Goal: Transaction & Acquisition: Purchase product/service

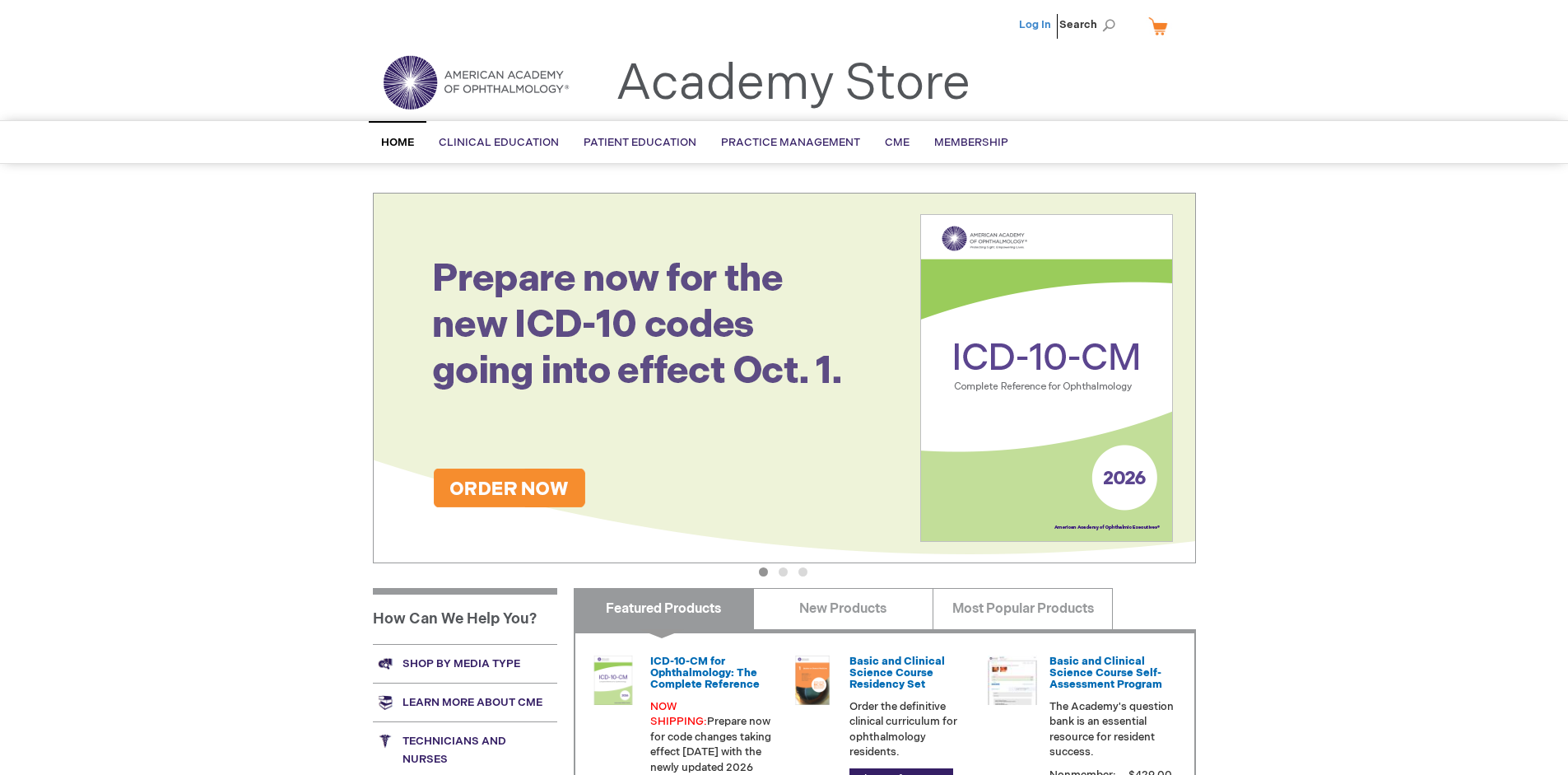
click at [1036, 25] on link "Log In" at bounding box center [1035, 24] width 32 height 13
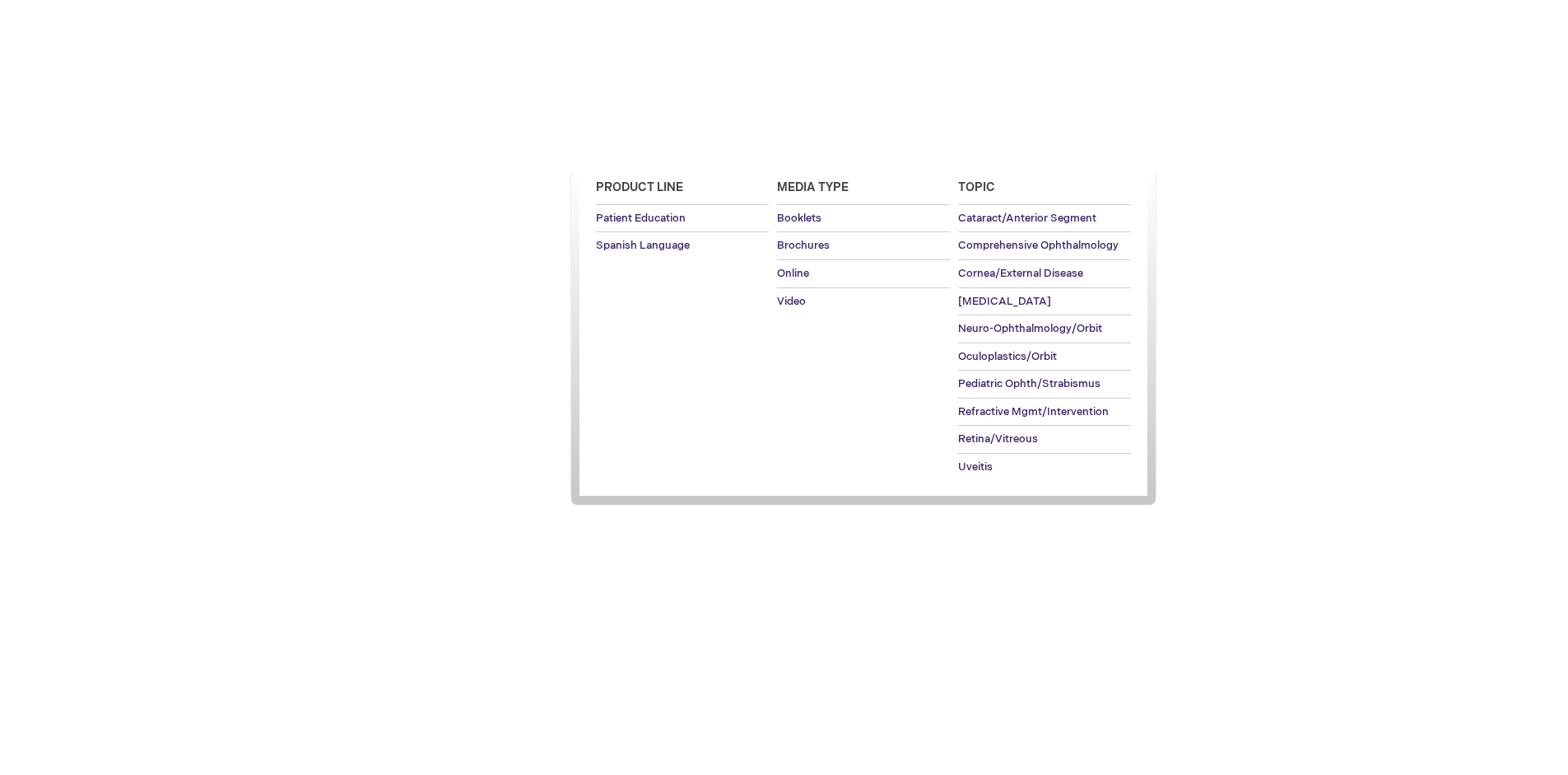
click at [636, 142] on span "Patient Education" at bounding box center [640, 142] width 113 height 13
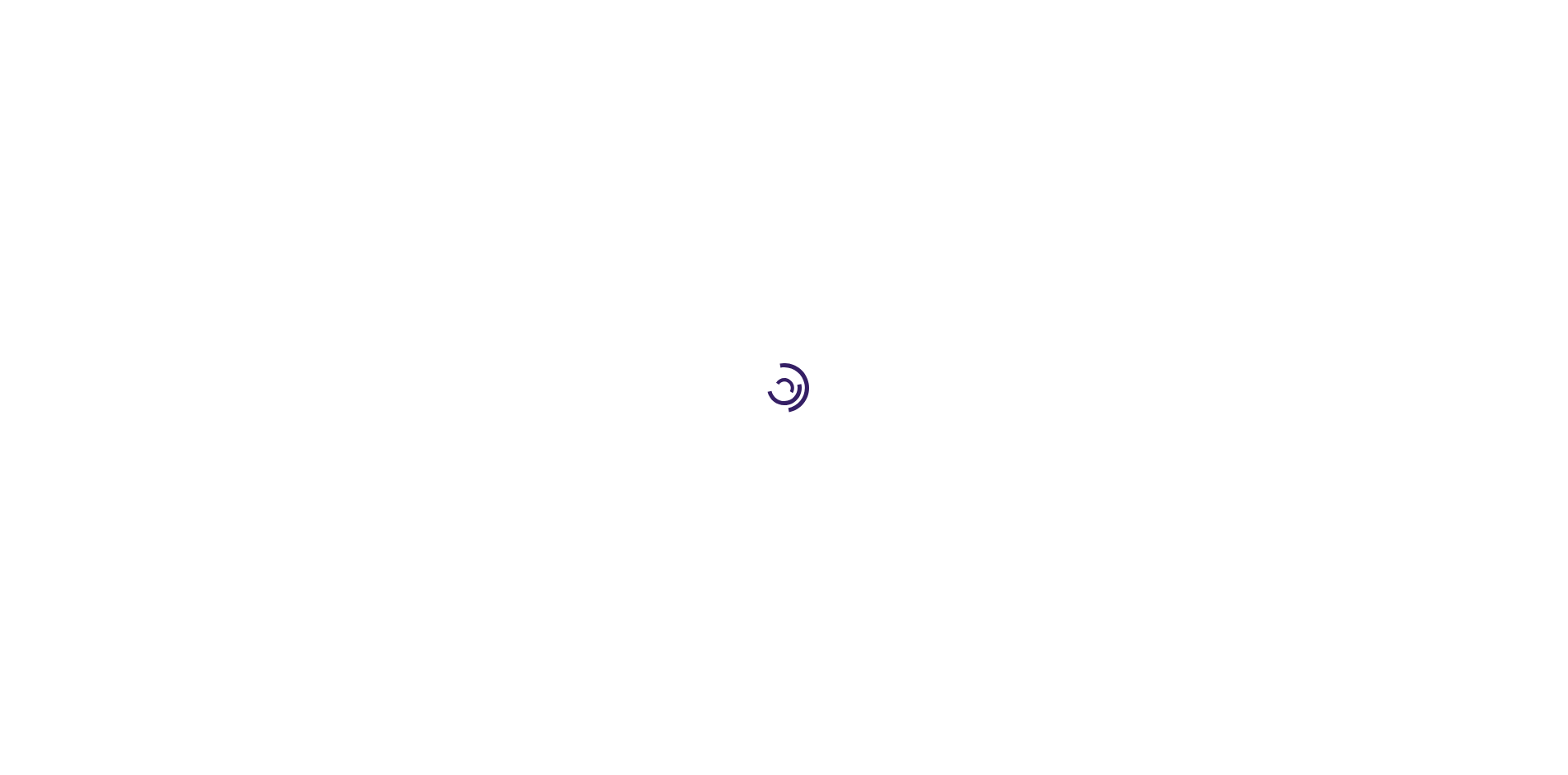
click at [1038, 444] on span "Add to Cart" at bounding box center [1029, 443] width 67 height 15
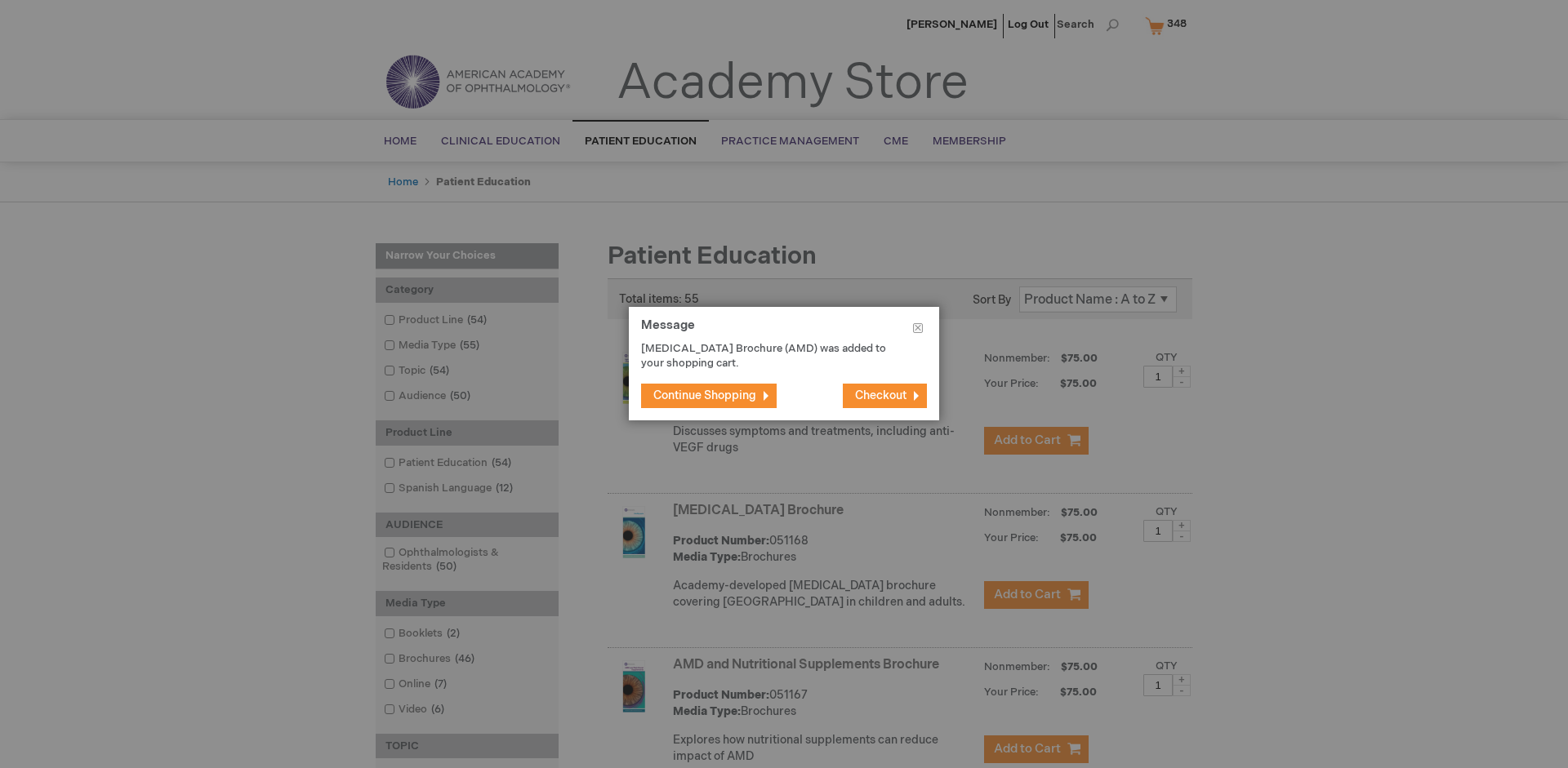
click at [704, 395] on span "Continue Shopping" at bounding box center [704, 396] width 103 height 14
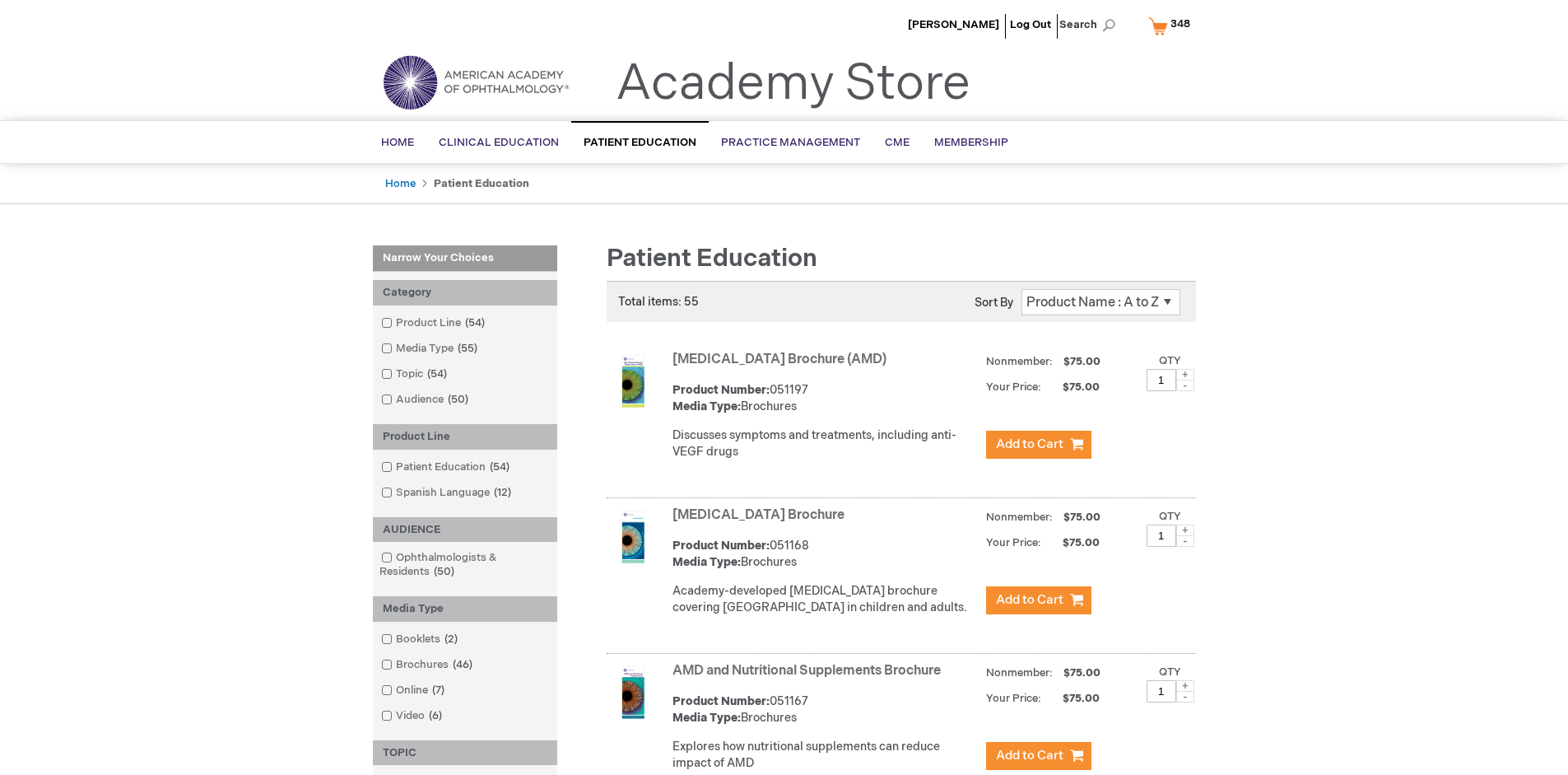
click at [810, 679] on link "AMD and Nutritional Supplements Brochure" at bounding box center [807, 670] width 269 height 15
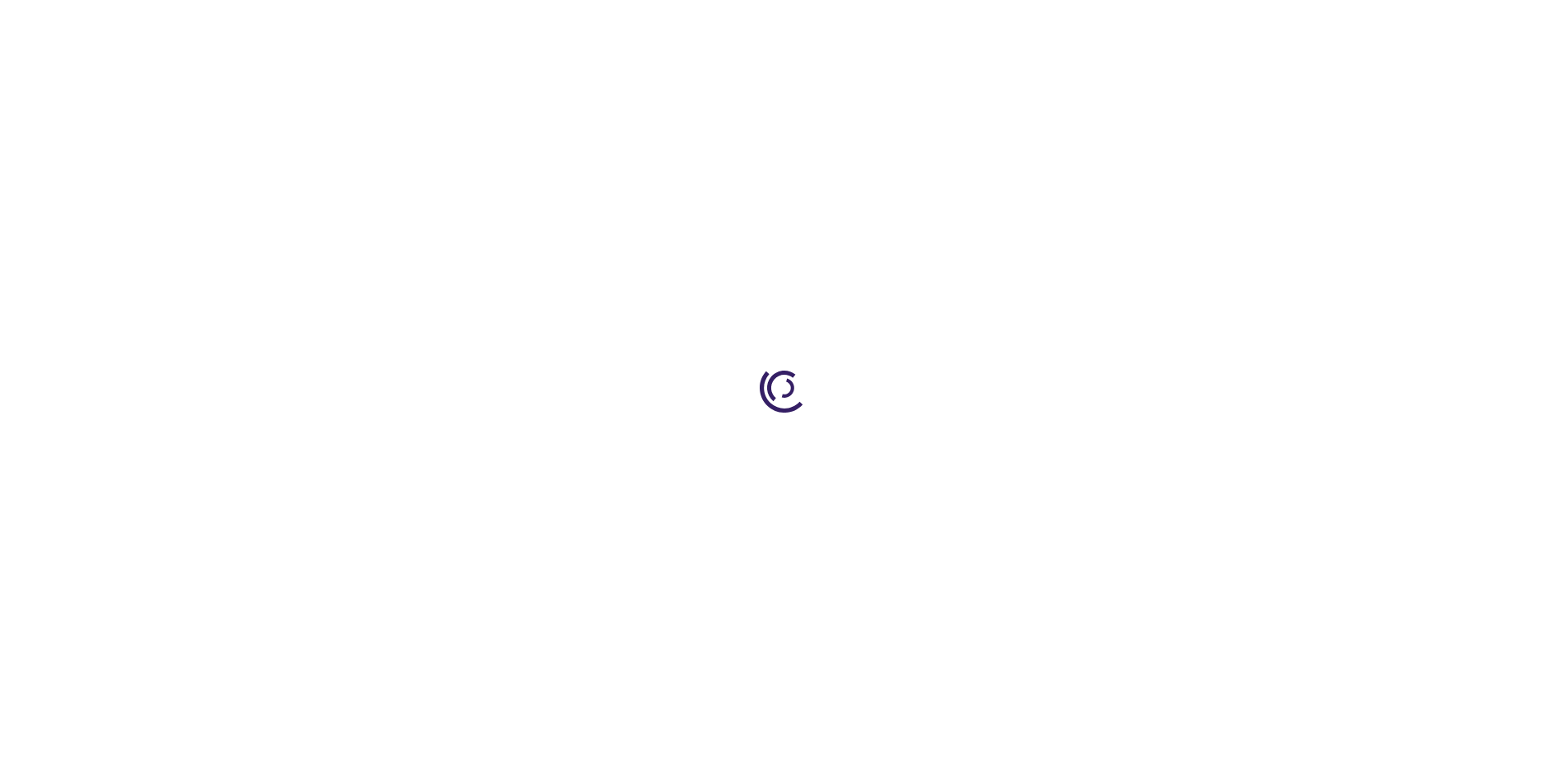
type input "1"
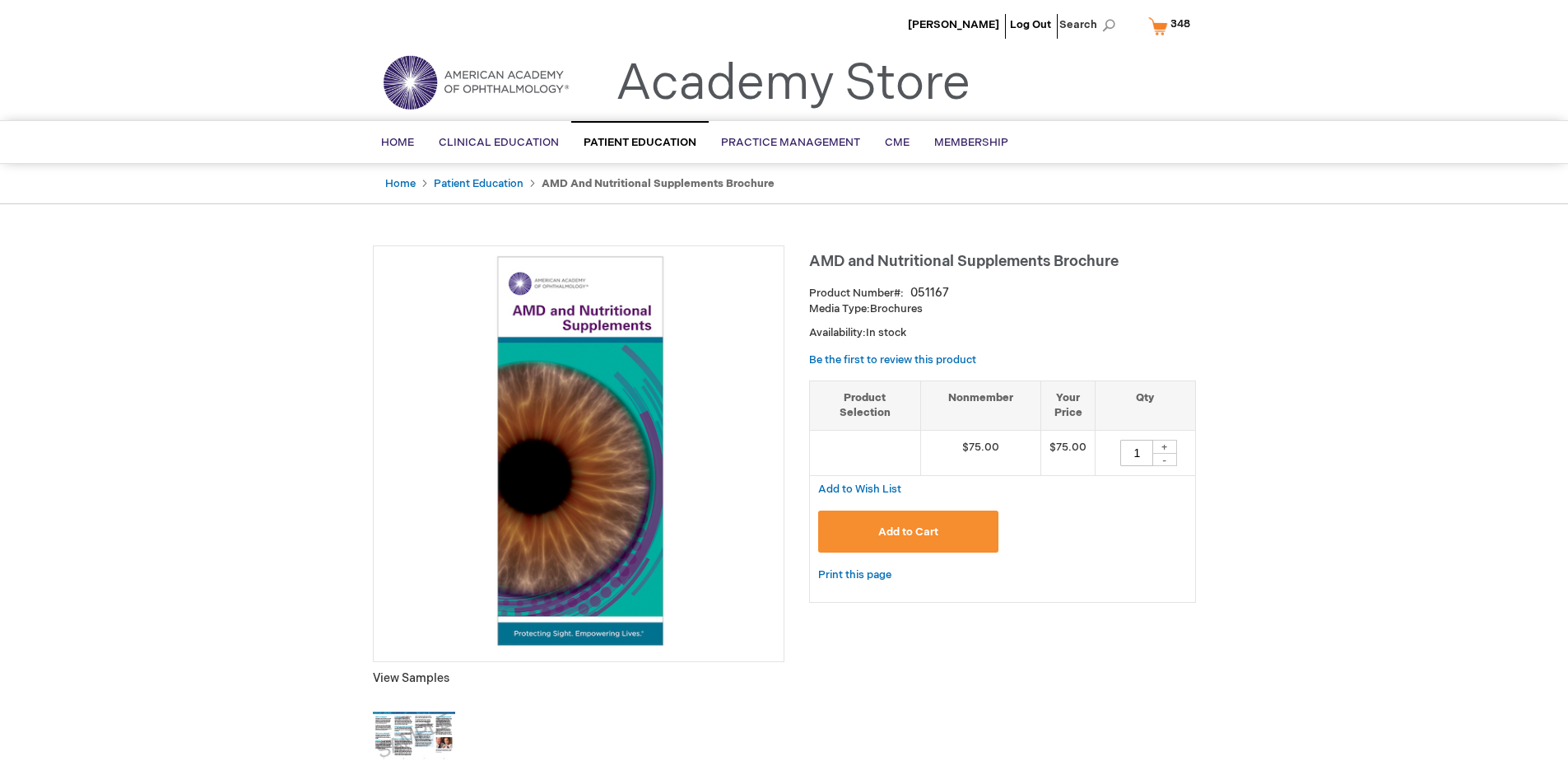
click at [908, 531] on span "Add to Cart" at bounding box center [908, 532] width 60 height 13
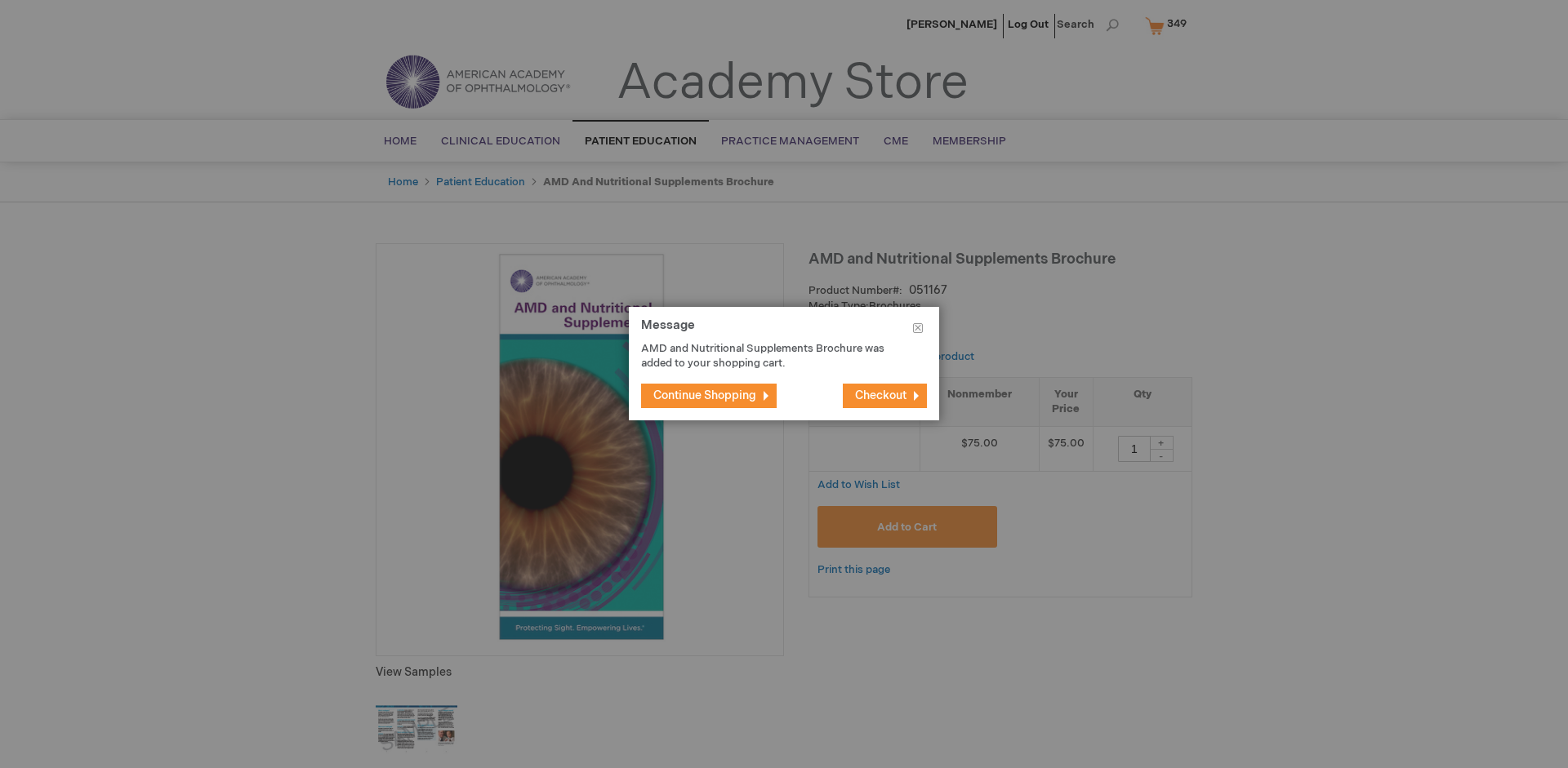
click at [704, 395] on span "Continue Shopping" at bounding box center [704, 396] width 103 height 14
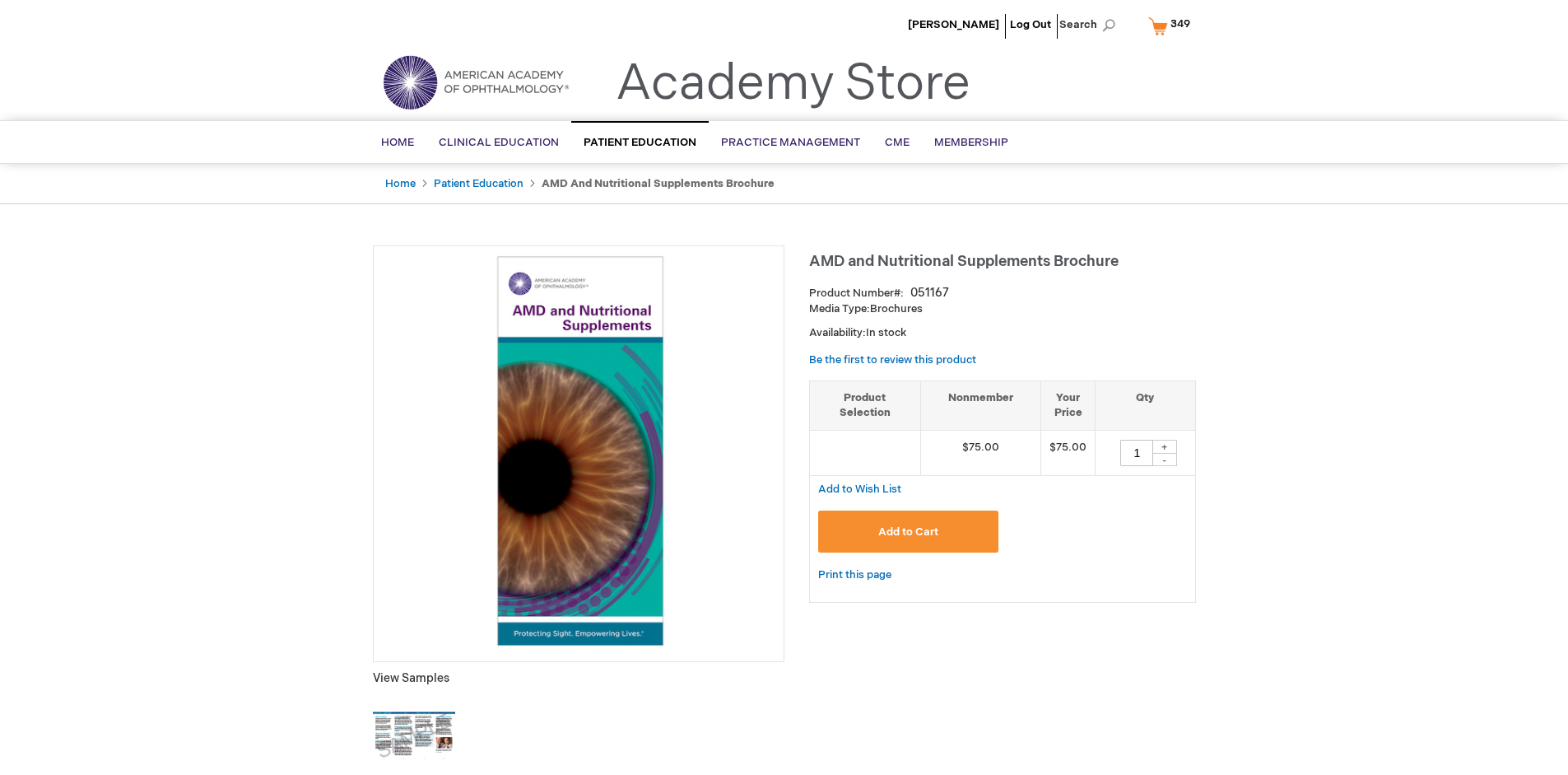
click at [1172, 26] on span "349" at bounding box center [1180, 23] width 20 height 13
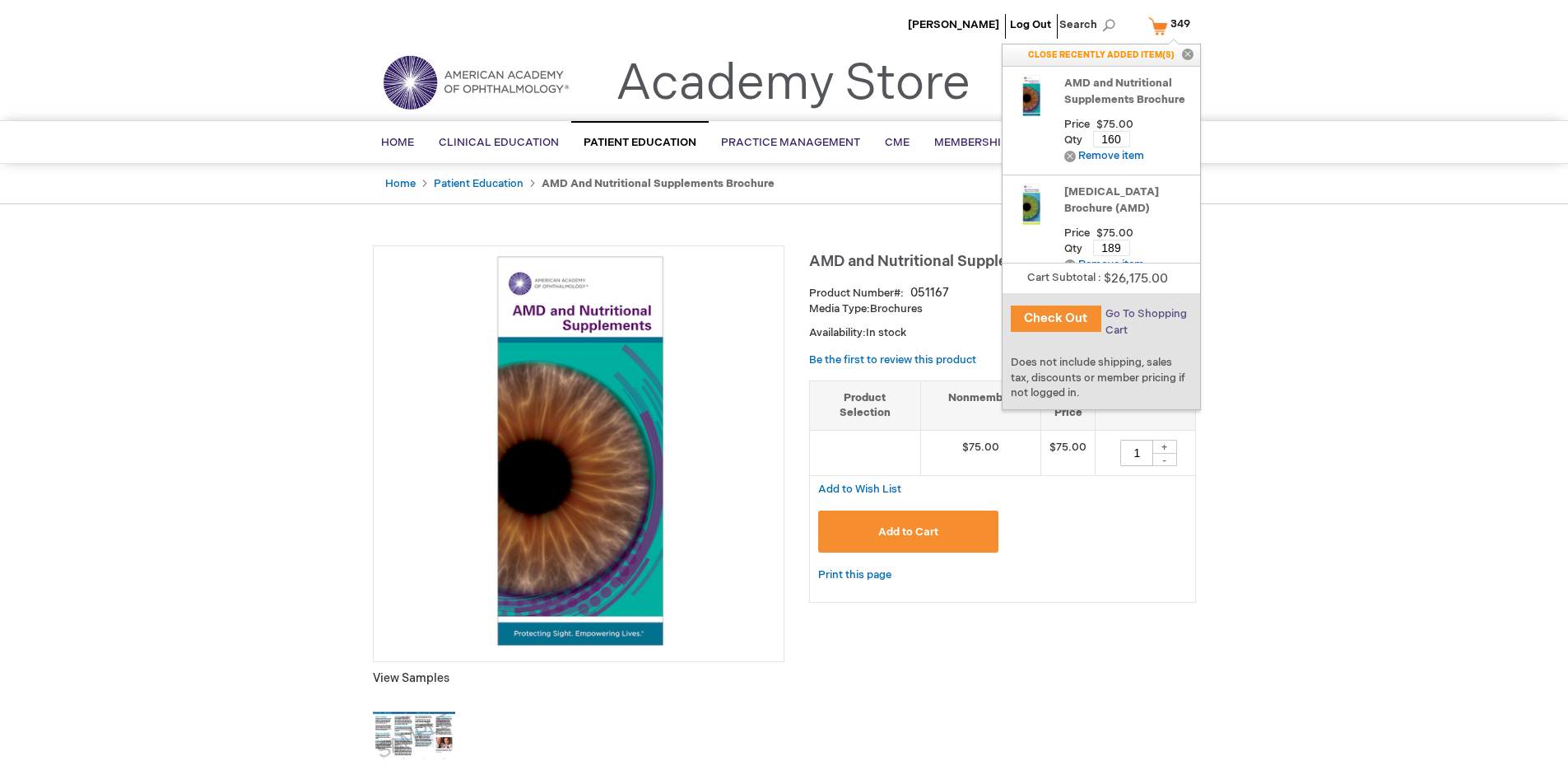
click at [1145, 314] on span "Go To Shopping Cart" at bounding box center [1146, 322] width 81 height 30
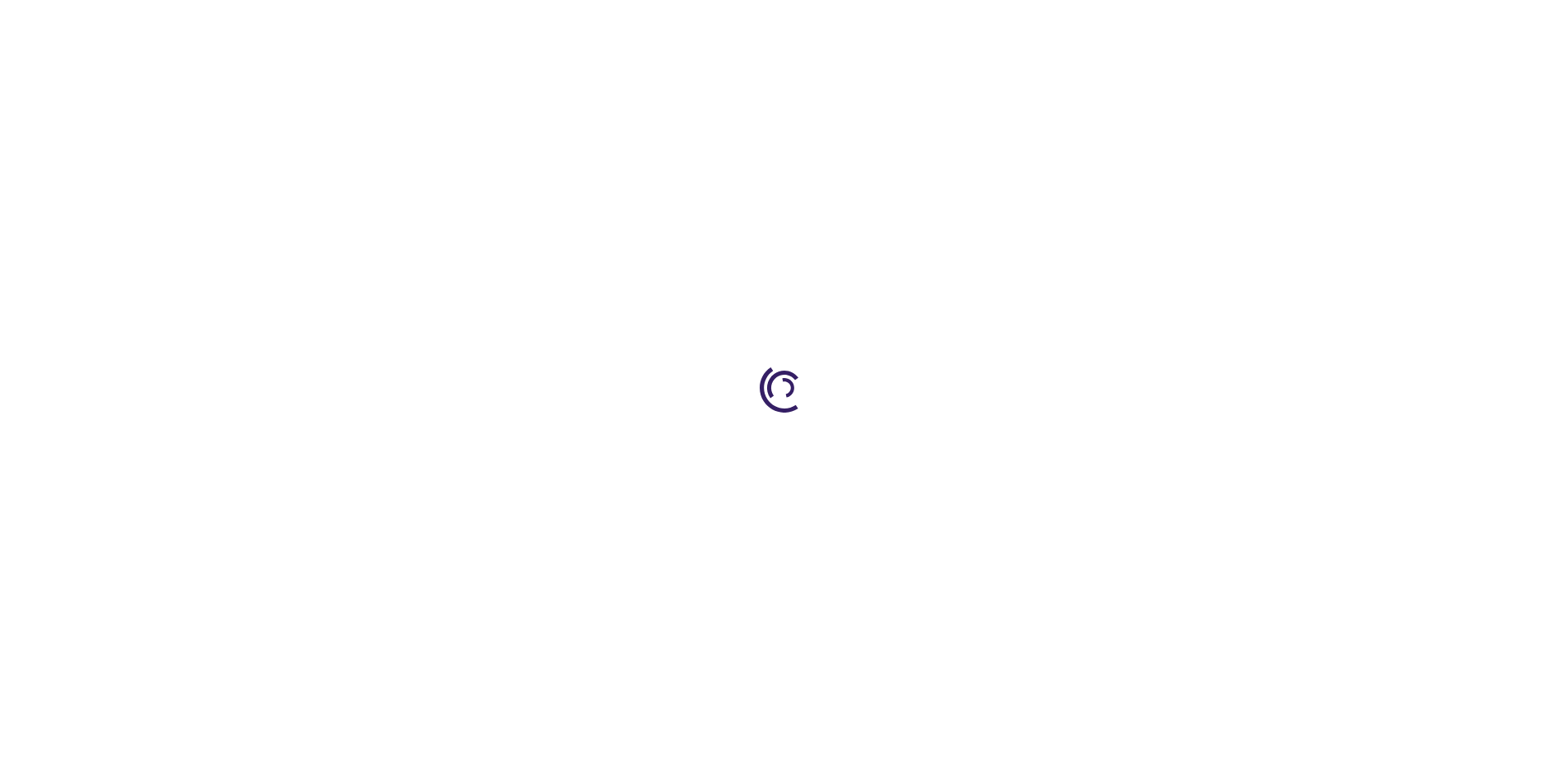
select select "US"
select select "41"
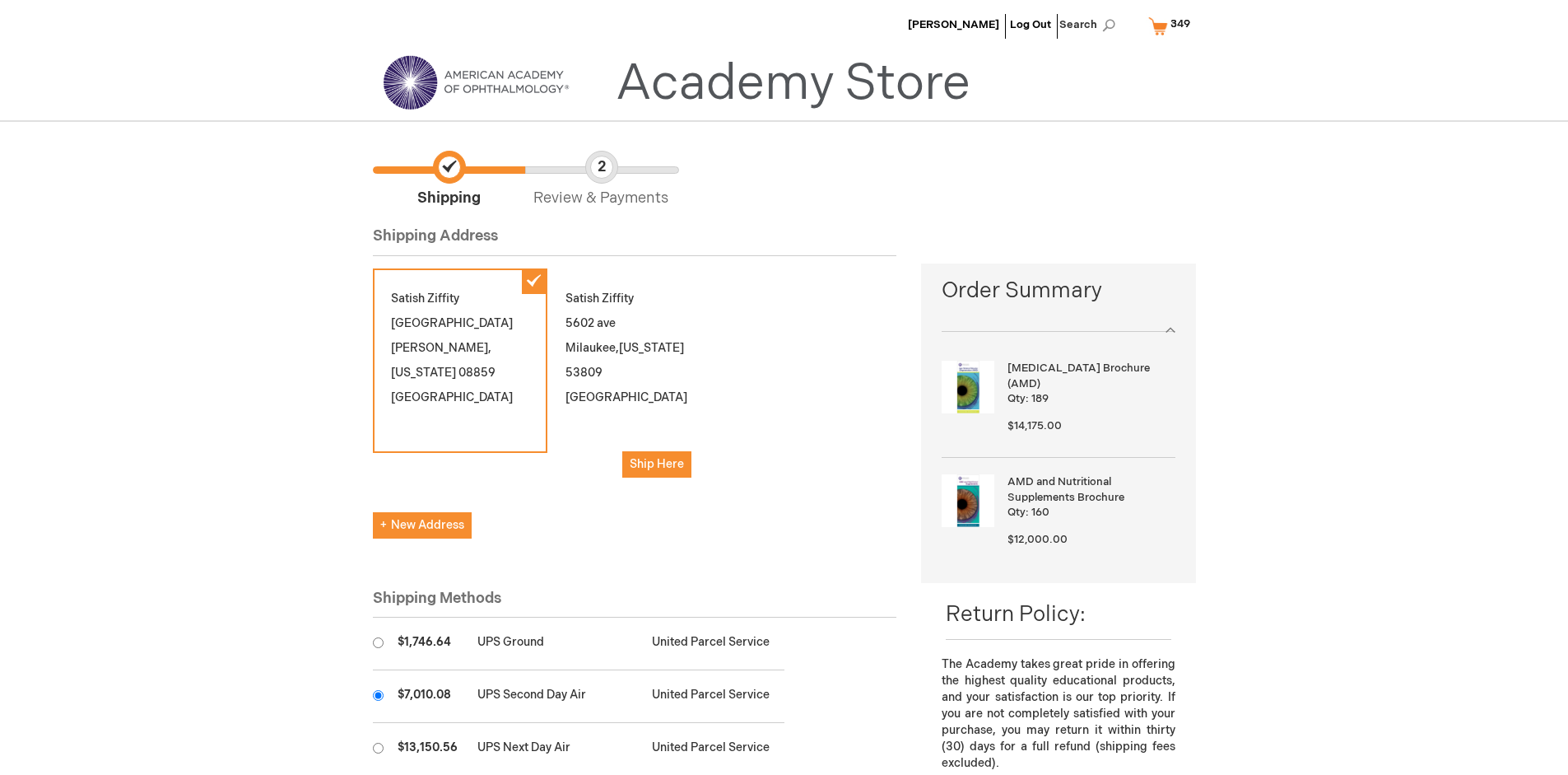
click at [378, 695] on input "radio" at bounding box center [378, 695] width 11 height 11
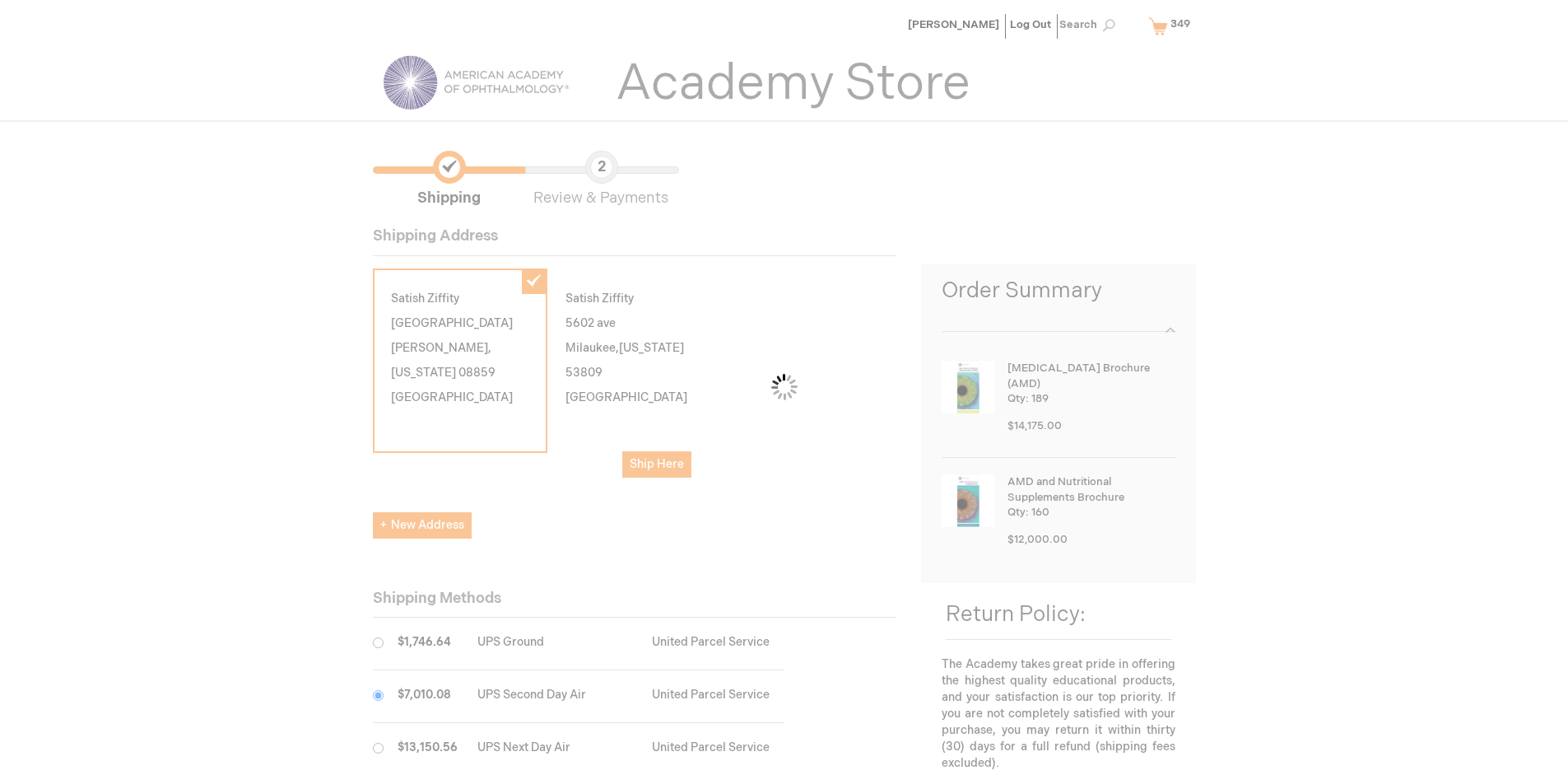
scroll to position [82, 0]
